Goal: Understand process/instructions: Learn how to perform a task or action

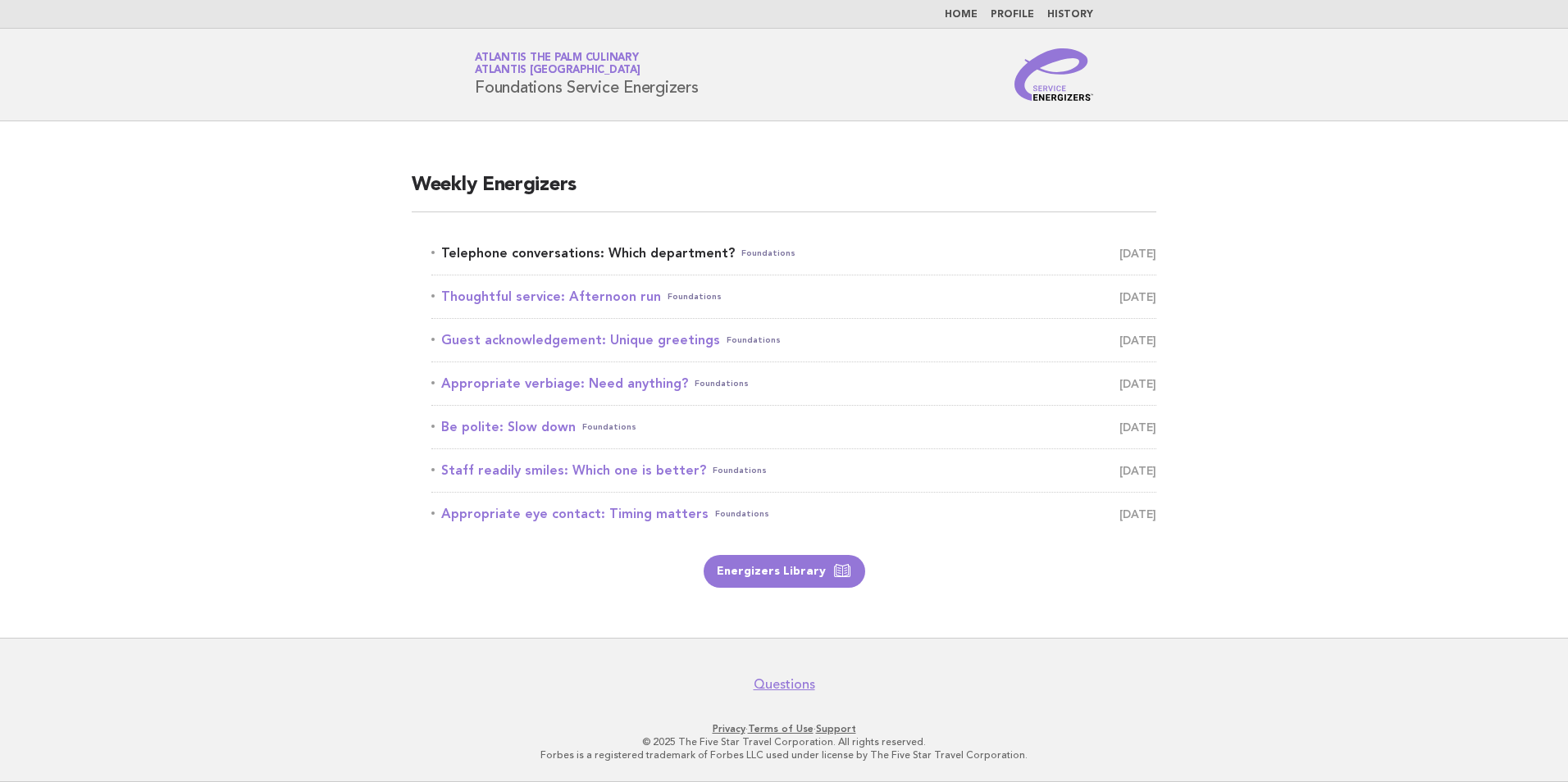
click at [577, 256] on link "Telephone conversations: Which department? Foundations October 13" at bounding box center [794, 253] width 725 height 23
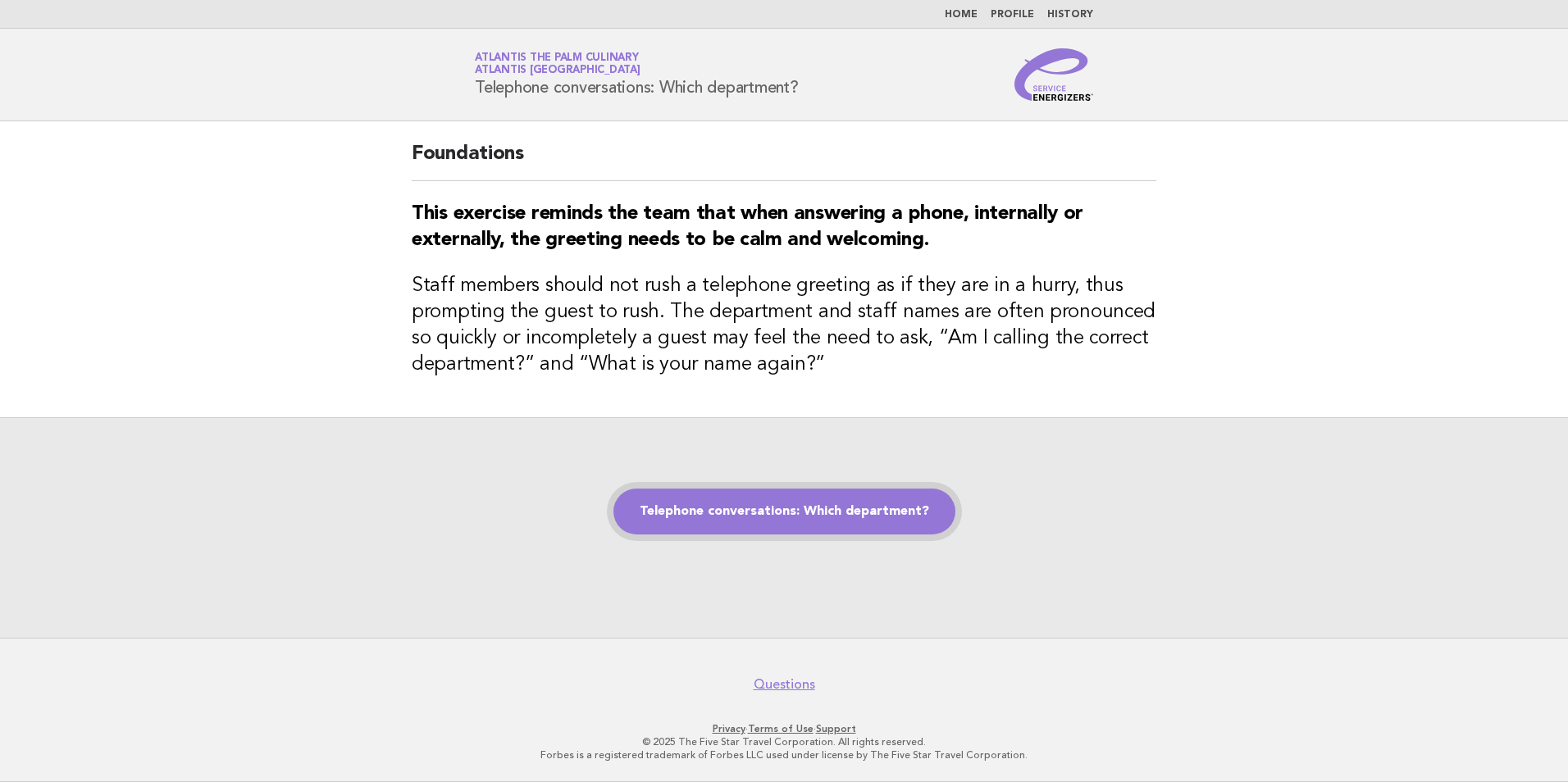
click at [755, 527] on link "Telephone conversations: Which department?" at bounding box center [784, 512] width 342 height 46
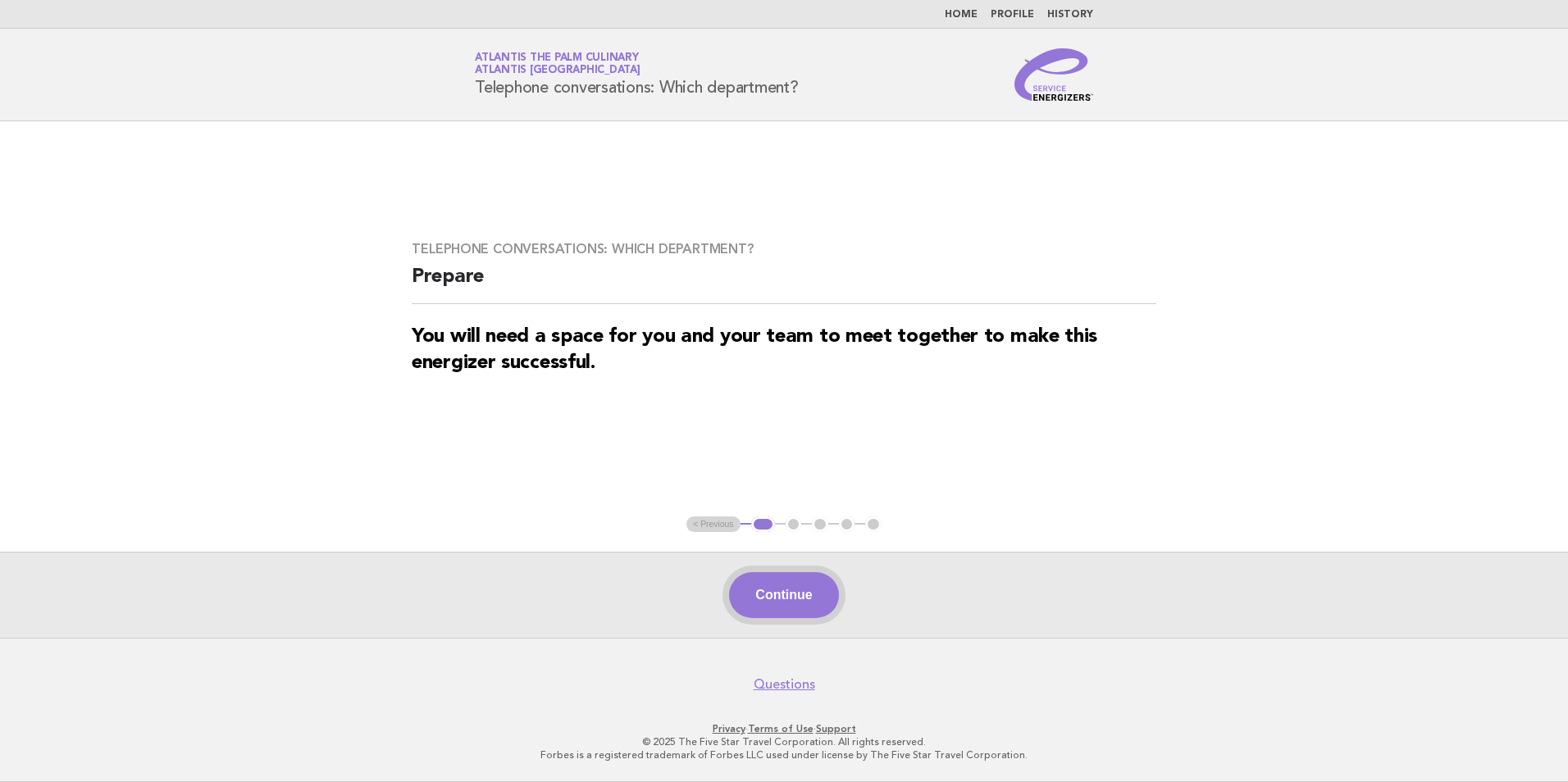
click at [806, 586] on button "Continue" at bounding box center [784, 595] width 109 height 46
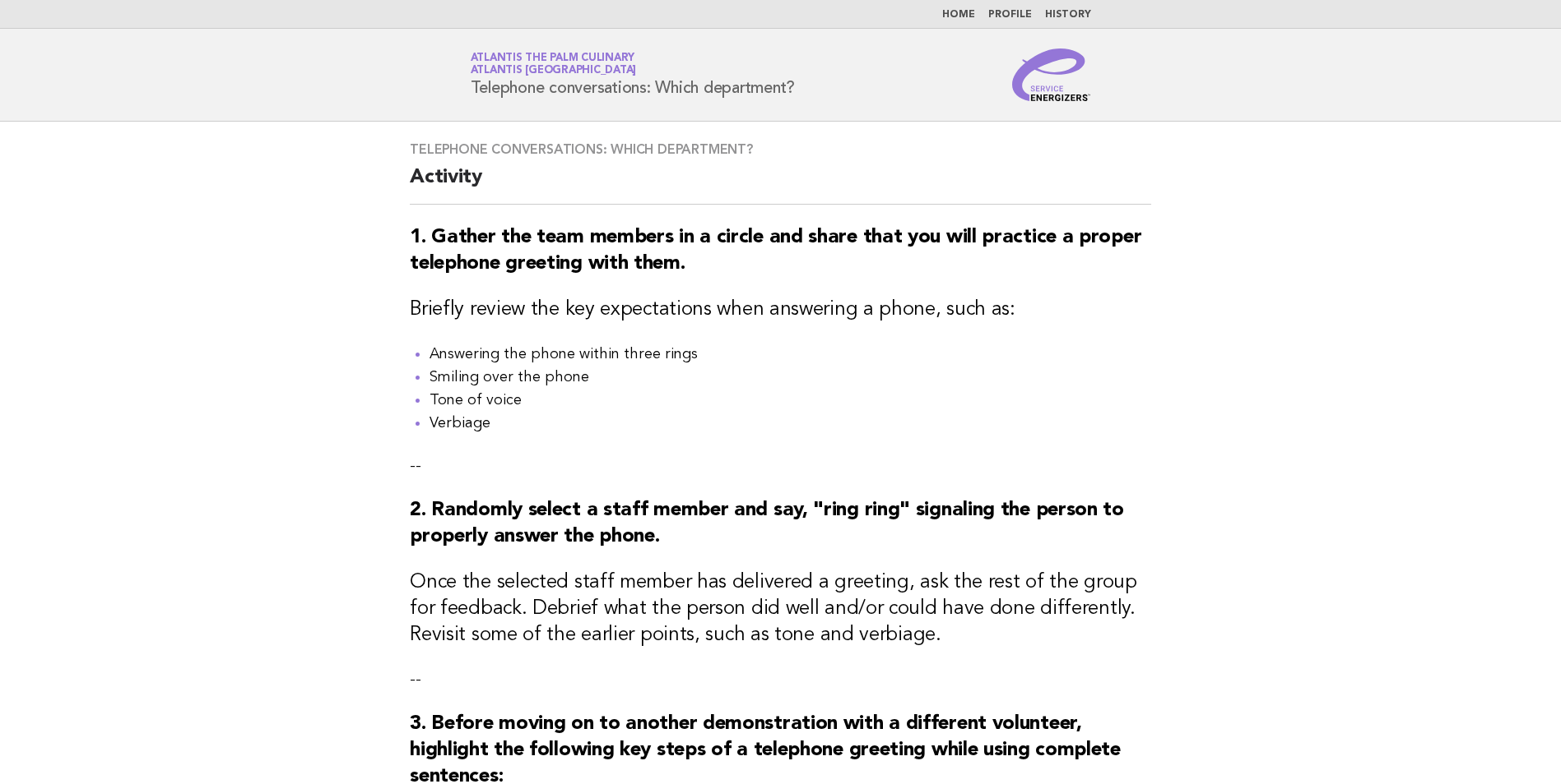
scroll to position [599, 0]
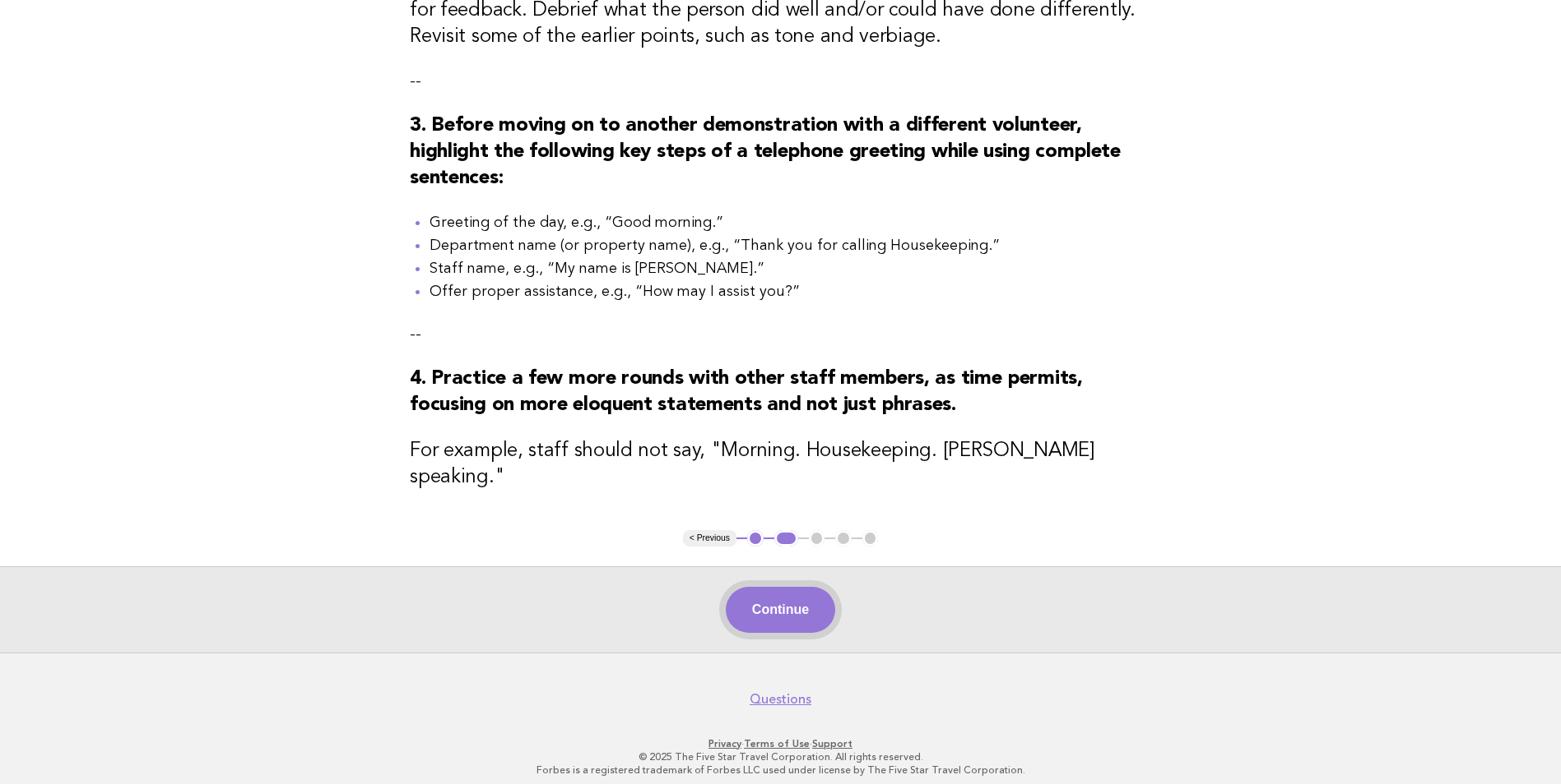
click at [778, 588] on button "Continue" at bounding box center [780, 610] width 110 height 46
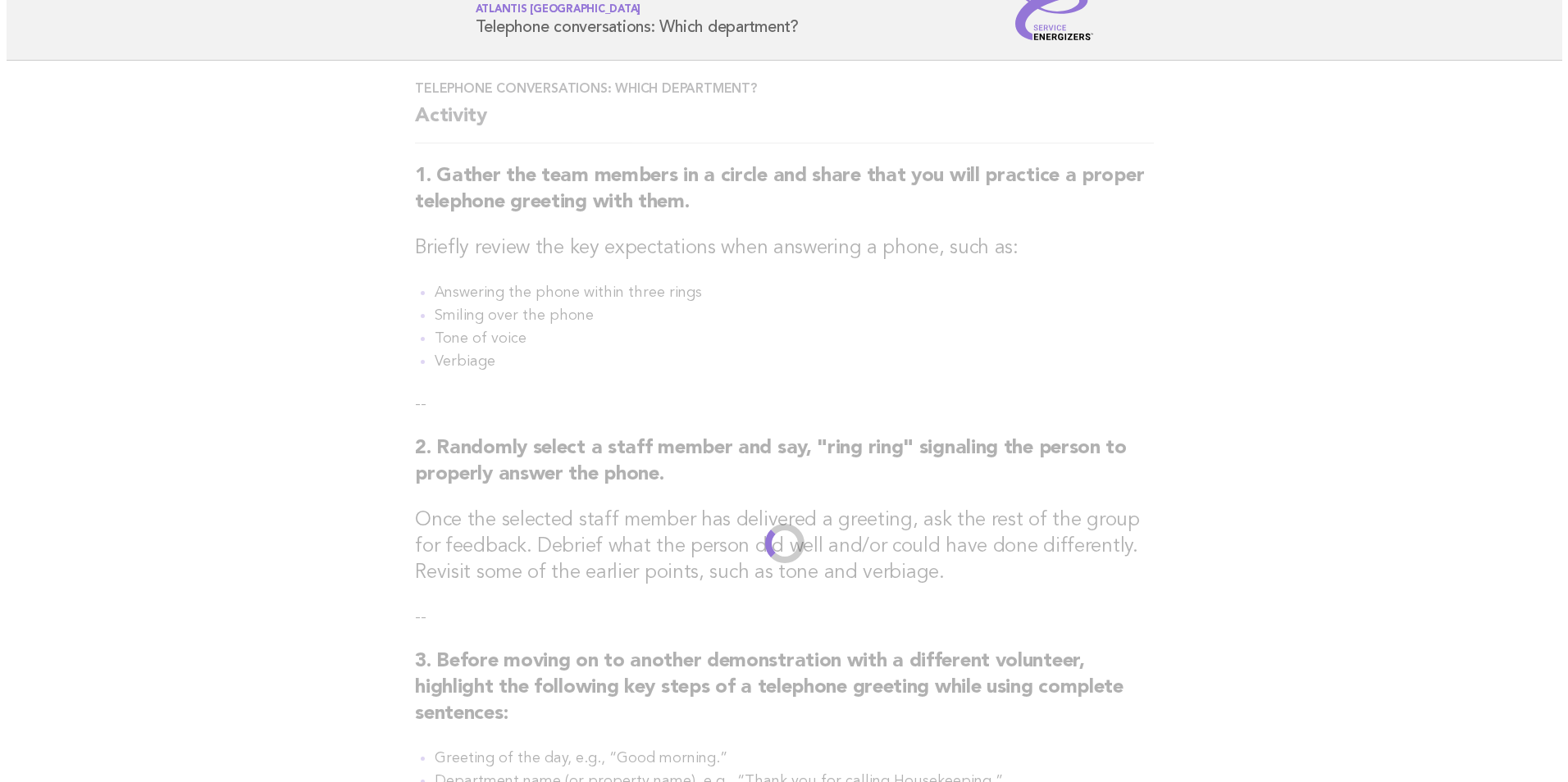
scroll to position [0, 0]
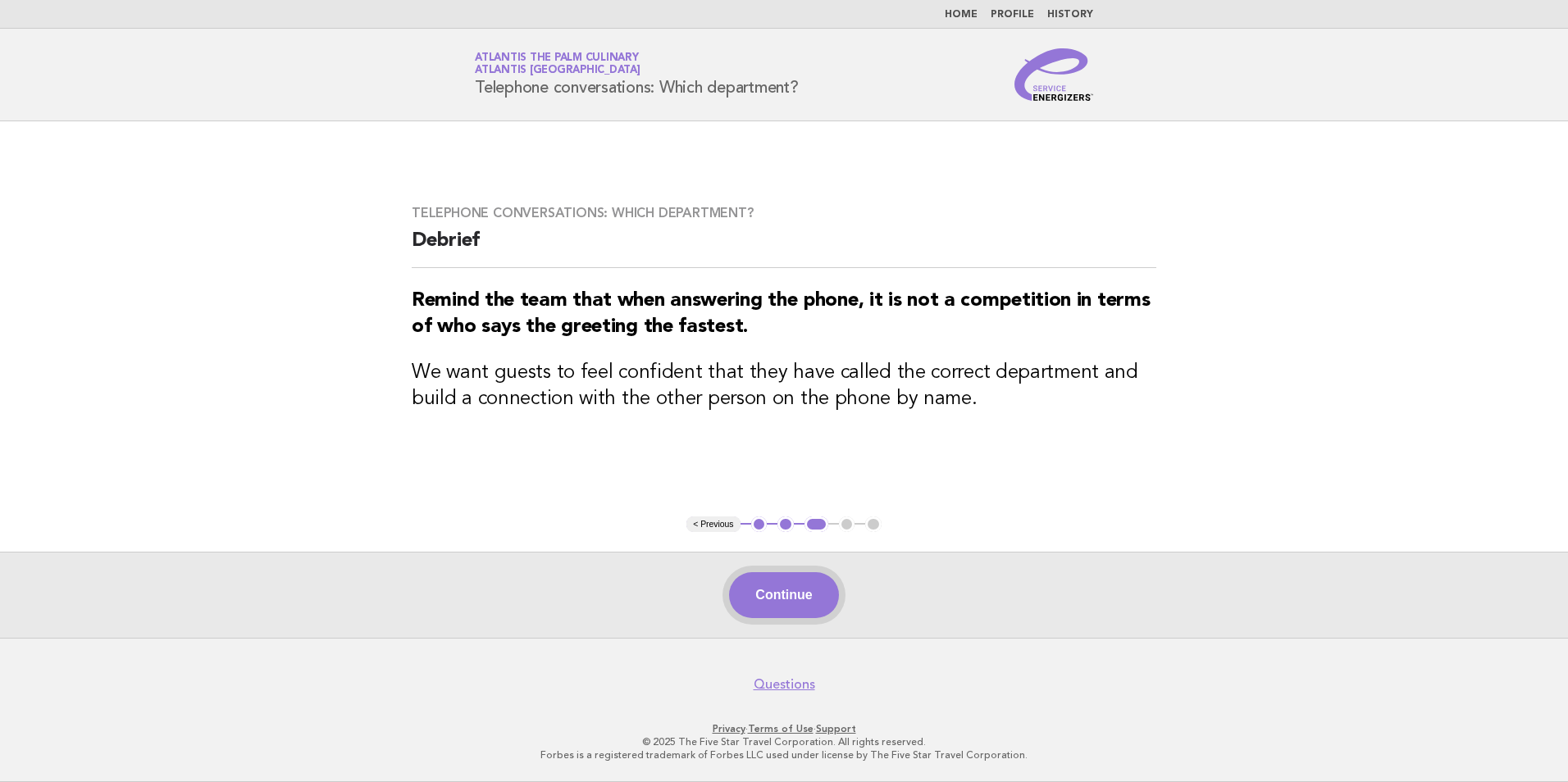
click at [827, 601] on button "Continue" at bounding box center [784, 595] width 109 height 46
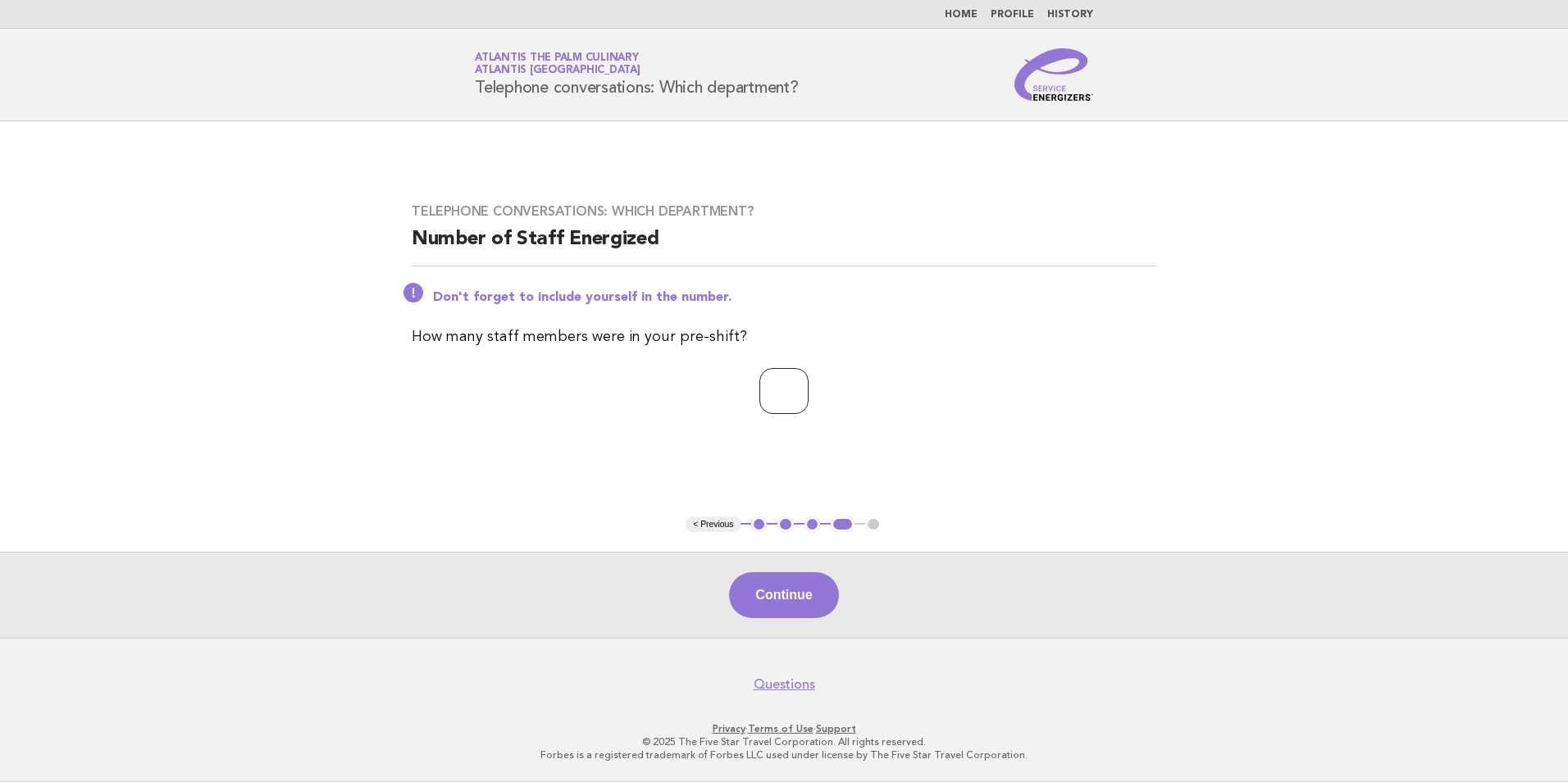
click at [809, 387] on input "*" at bounding box center [784, 391] width 50 height 46
type input "*"
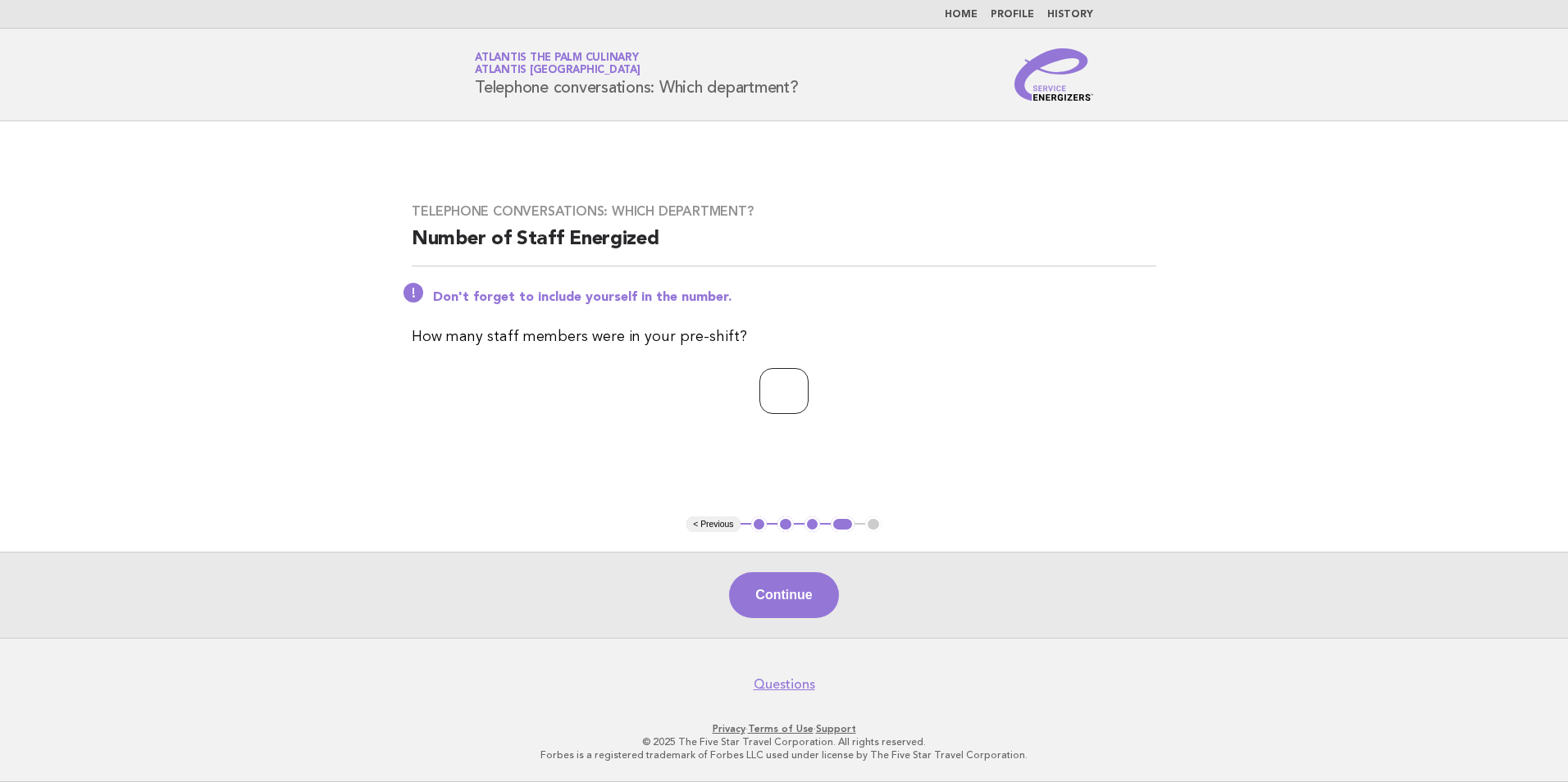
click at [809, 387] on input "*" at bounding box center [784, 391] width 50 height 46
click at [786, 592] on button "Continue" at bounding box center [784, 595] width 109 height 46
